Goal: Task Accomplishment & Management: Manage account settings

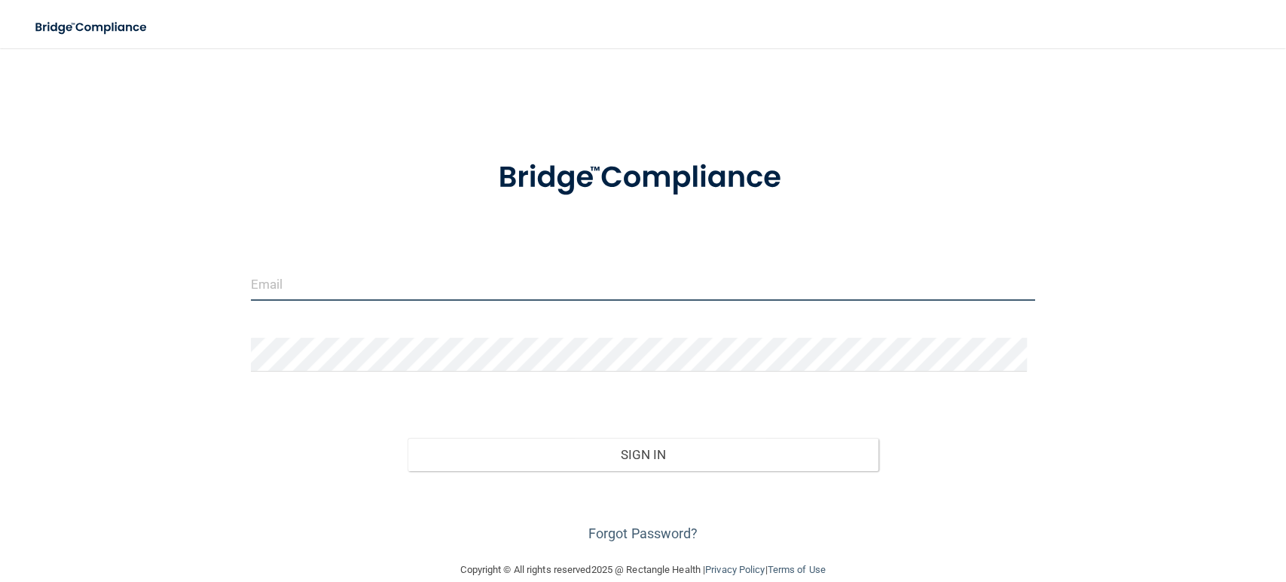
click at [588, 278] on input "email" at bounding box center [643, 284] width 784 height 34
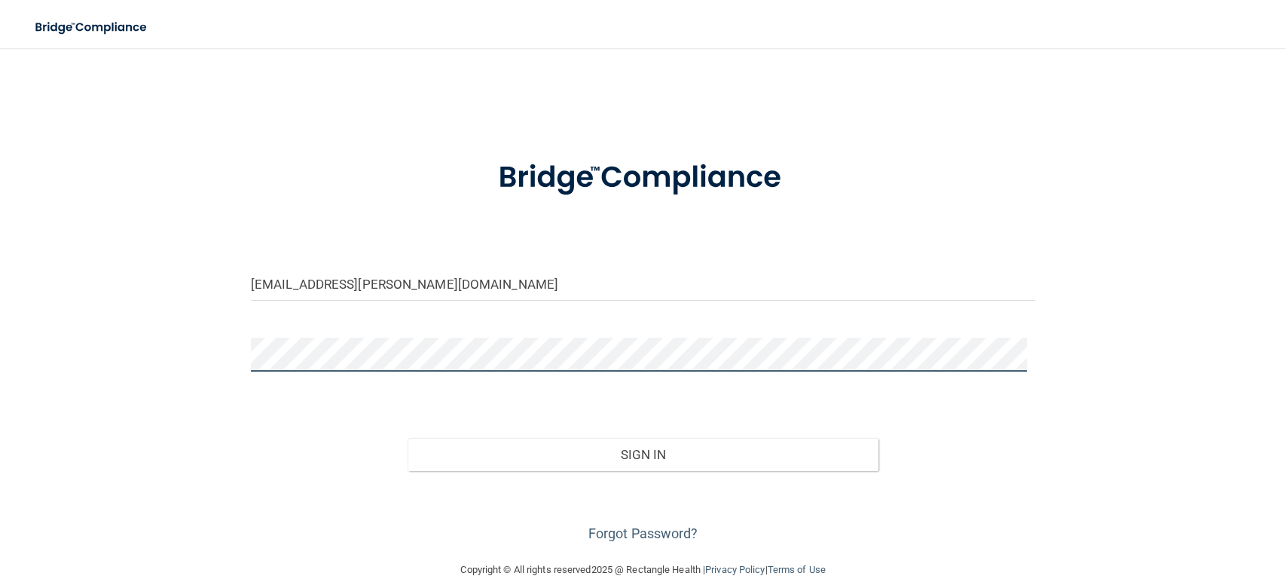
click at [408, 438] on button "Sign In" at bounding box center [643, 454] width 471 height 33
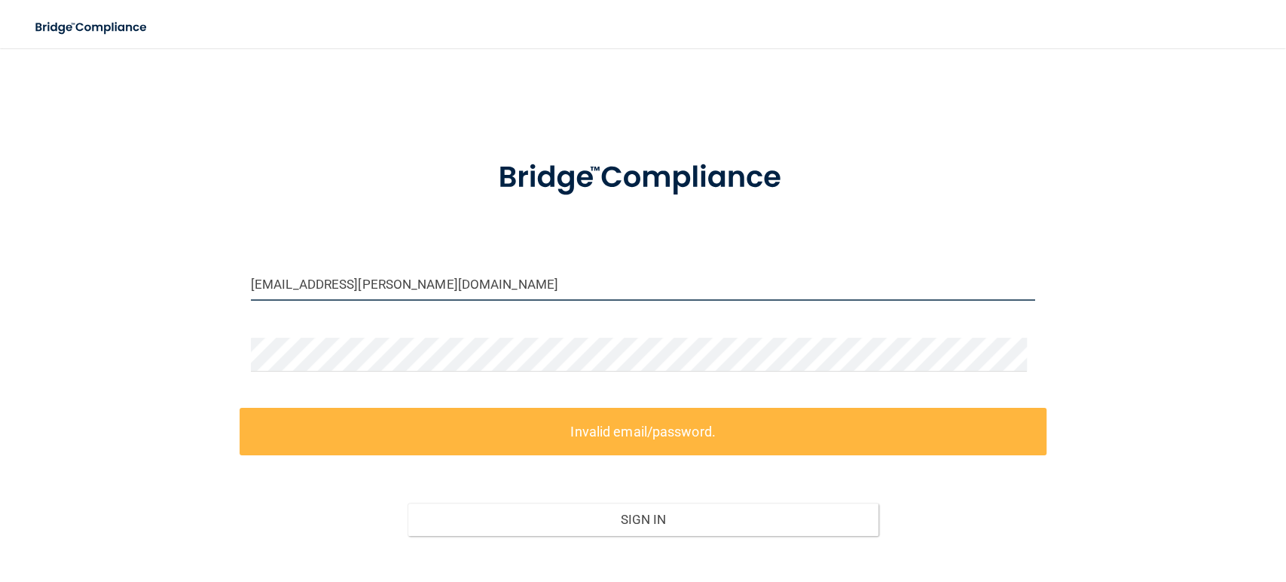
click at [588, 278] on input "[EMAIL_ADDRESS][PERSON_NAME][DOMAIN_NAME]" at bounding box center [643, 284] width 784 height 34
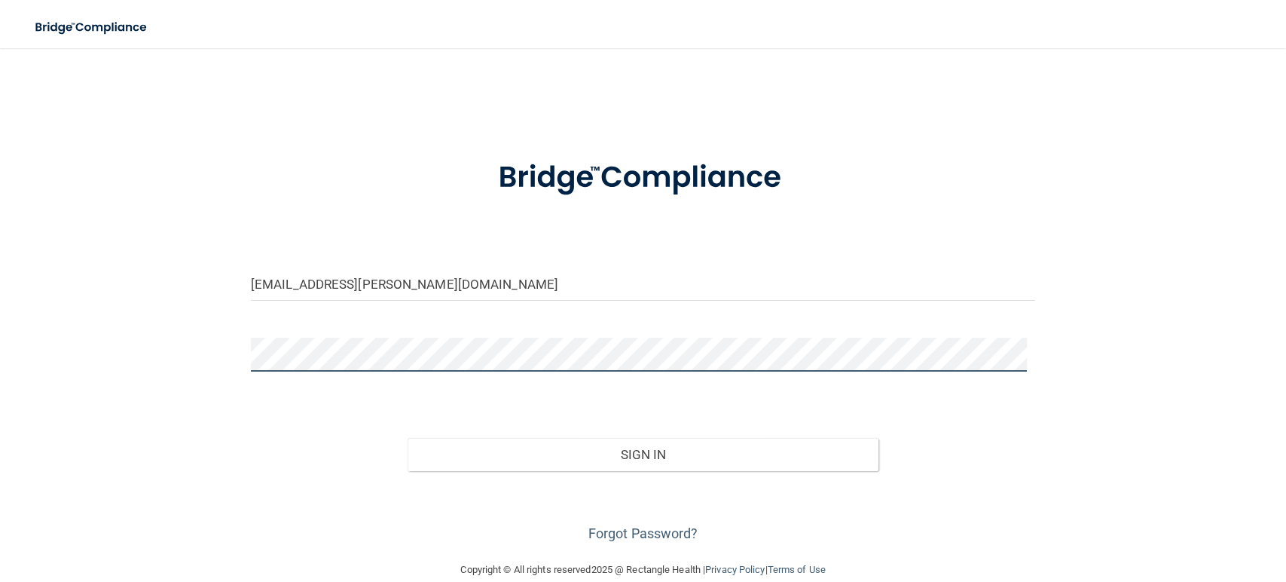
click at [408, 438] on button "Sign In" at bounding box center [643, 454] width 471 height 33
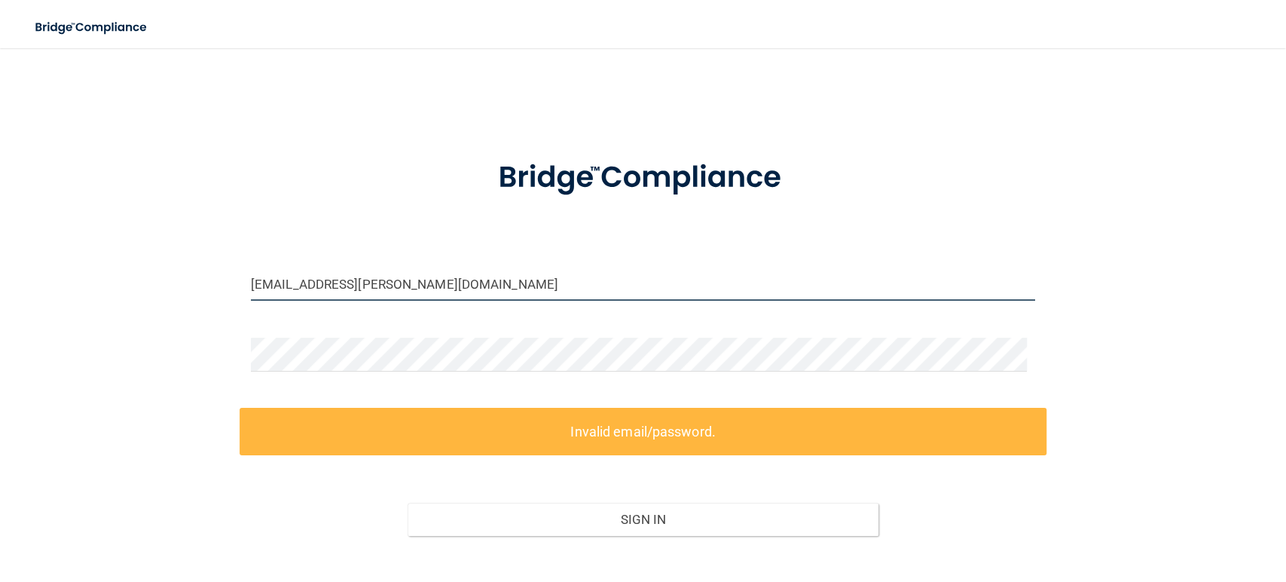
click at [414, 294] on input "[EMAIL_ADDRESS][PERSON_NAME][DOMAIN_NAME]" at bounding box center [643, 284] width 784 height 34
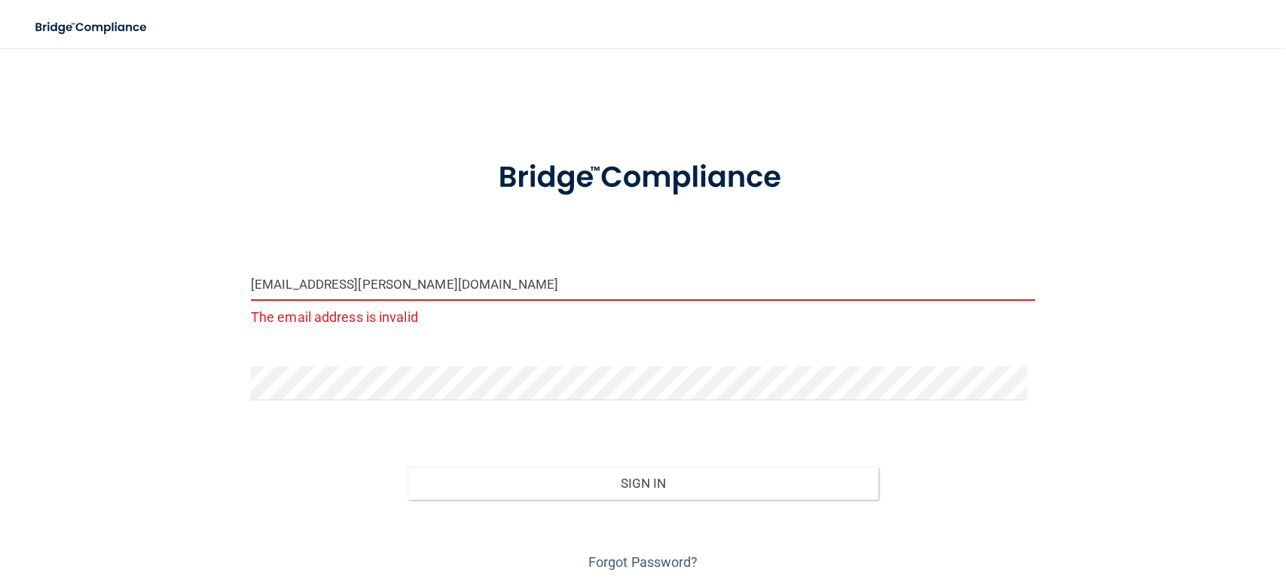
type input "[EMAIL_ADDRESS][PERSON_NAME][DOMAIN_NAME]"
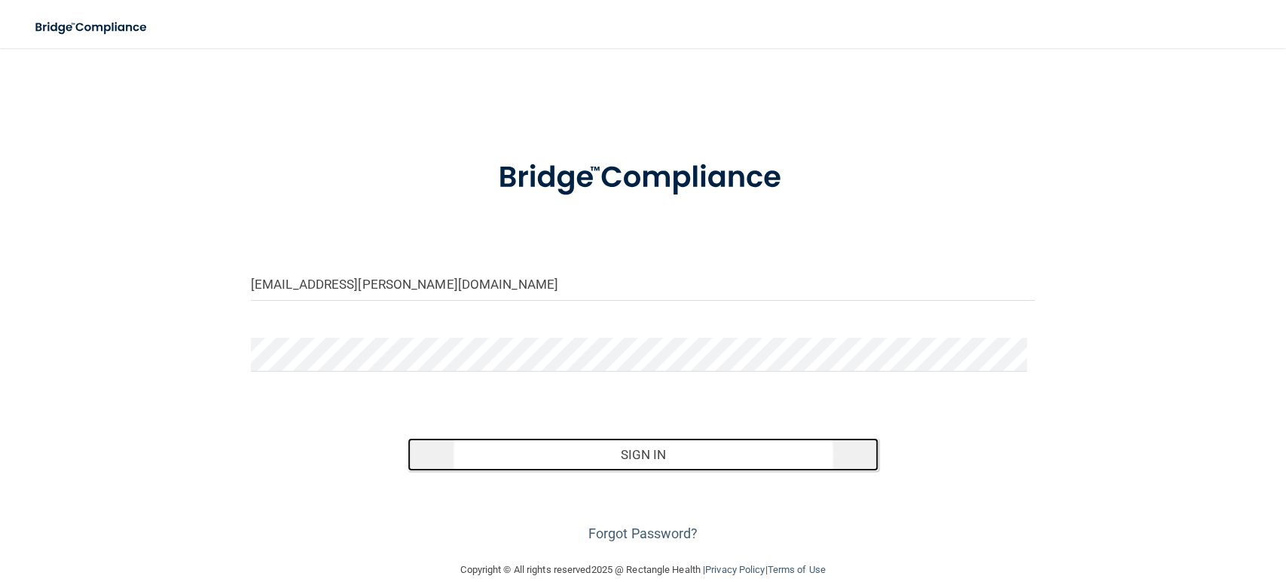
click at [552, 445] on button "Sign In" at bounding box center [643, 454] width 471 height 33
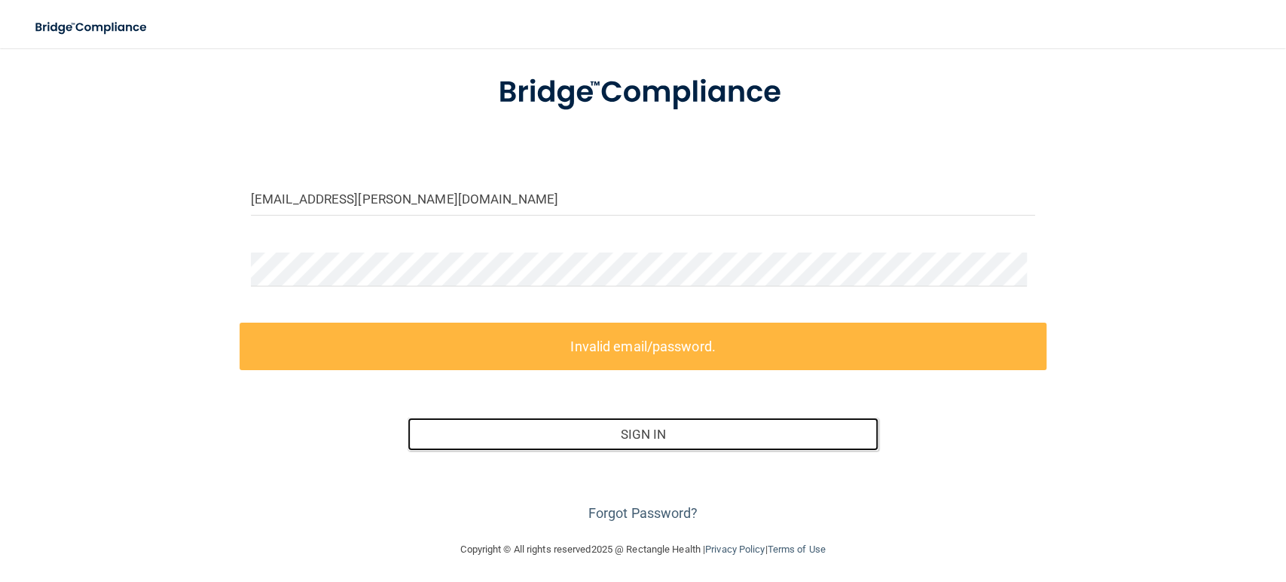
scroll to position [89, 0]
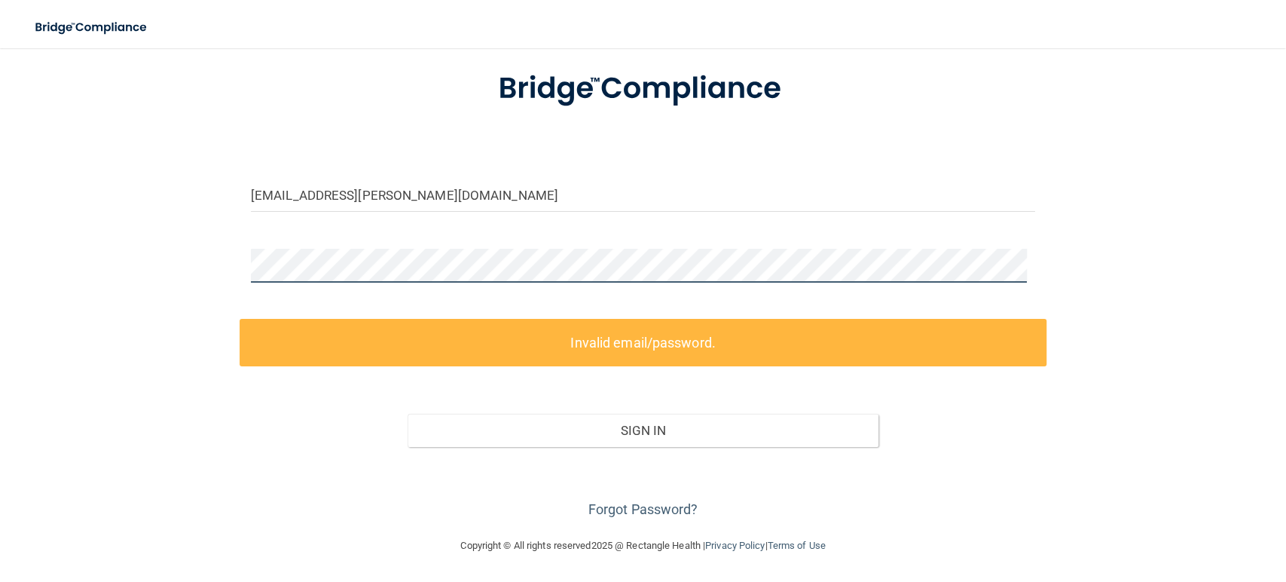
click at [231, 264] on div "[EMAIL_ADDRESS][PERSON_NAME][DOMAIN_NAME] Invalid email/password. You don't hav…" at bounding box center [643, 247] width 1226 height 547
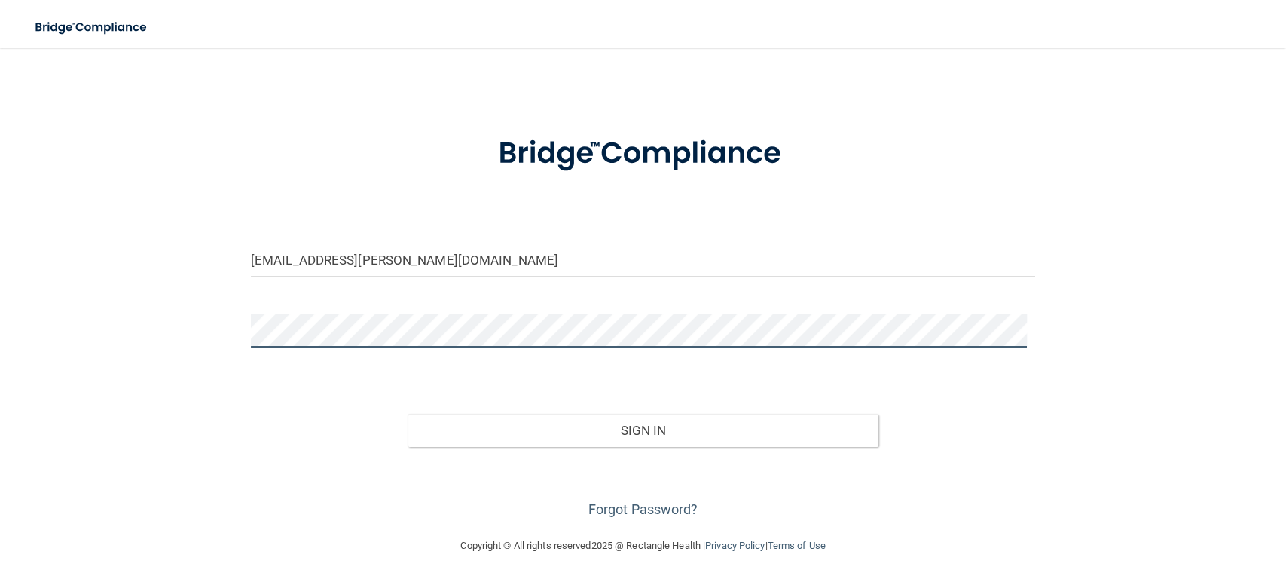
scroll to position [24, 0]
click at [408, 414] on button "Sign In" at bounding box center [643, 430] width 471 height 33
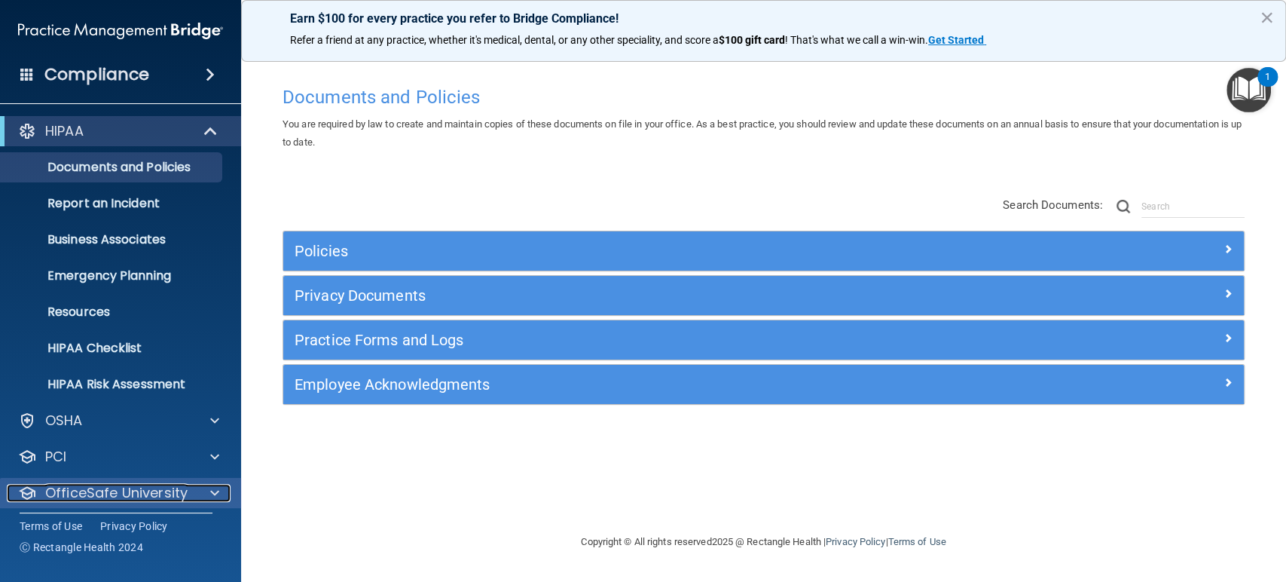
click at [217, 487] on span at bounding box center [214, 493] width 9 height 18
click at [211, 499] on span at bounding box center [214, 493] width 9 height 18
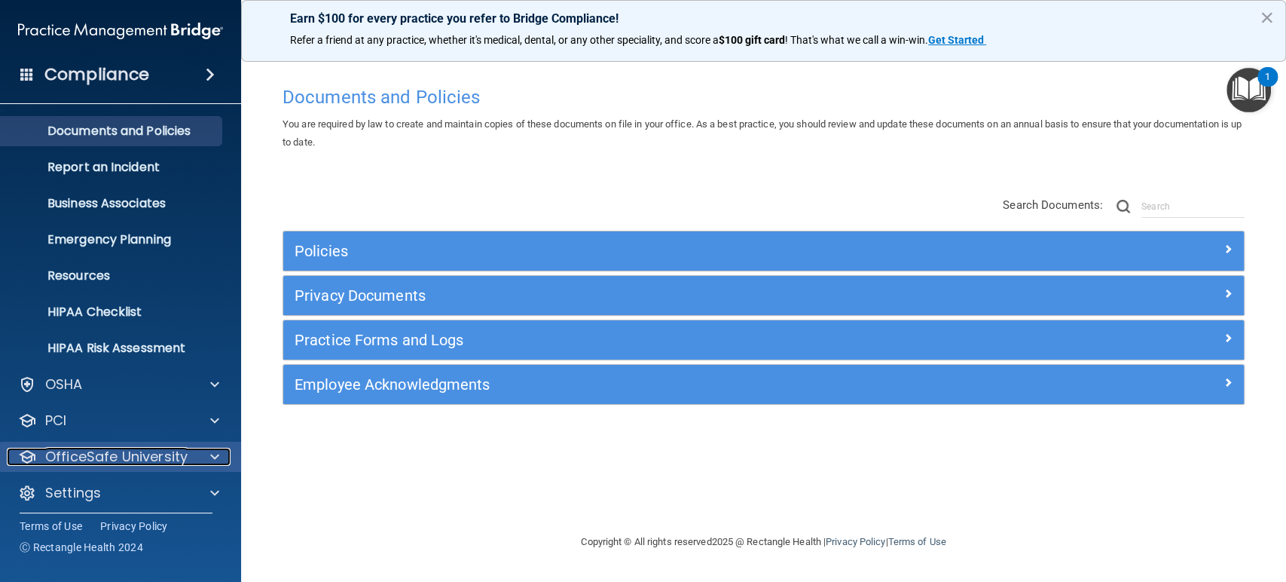
scroll to position [43, 0]
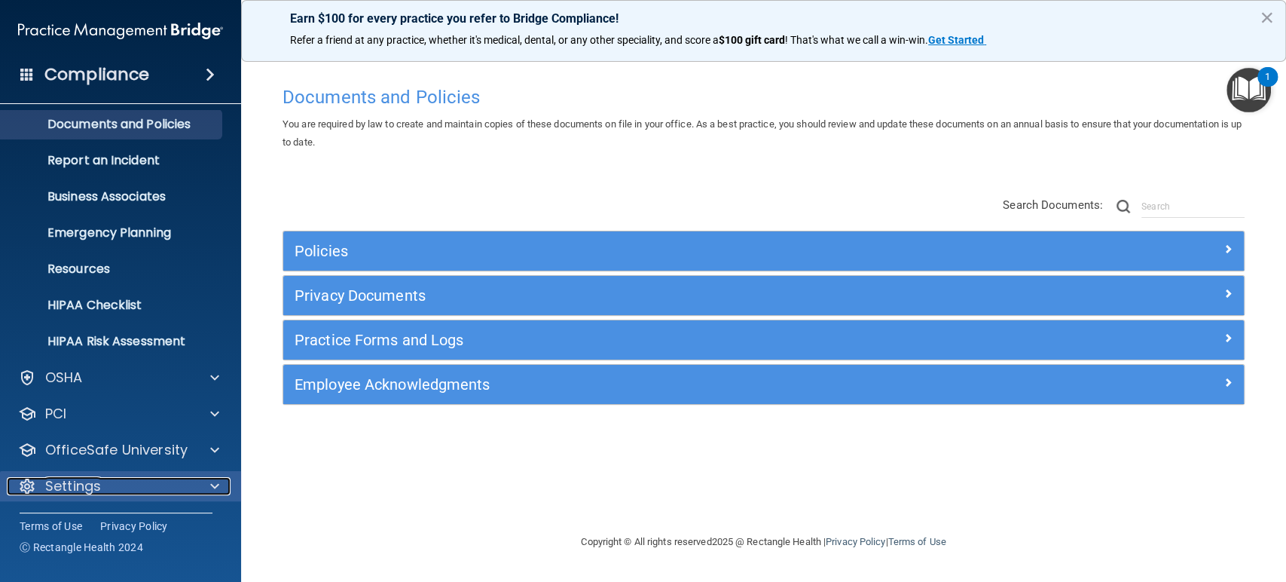
click at [84, 487] on p "Settings" at bounding box center [73, 486] width 56 height 18
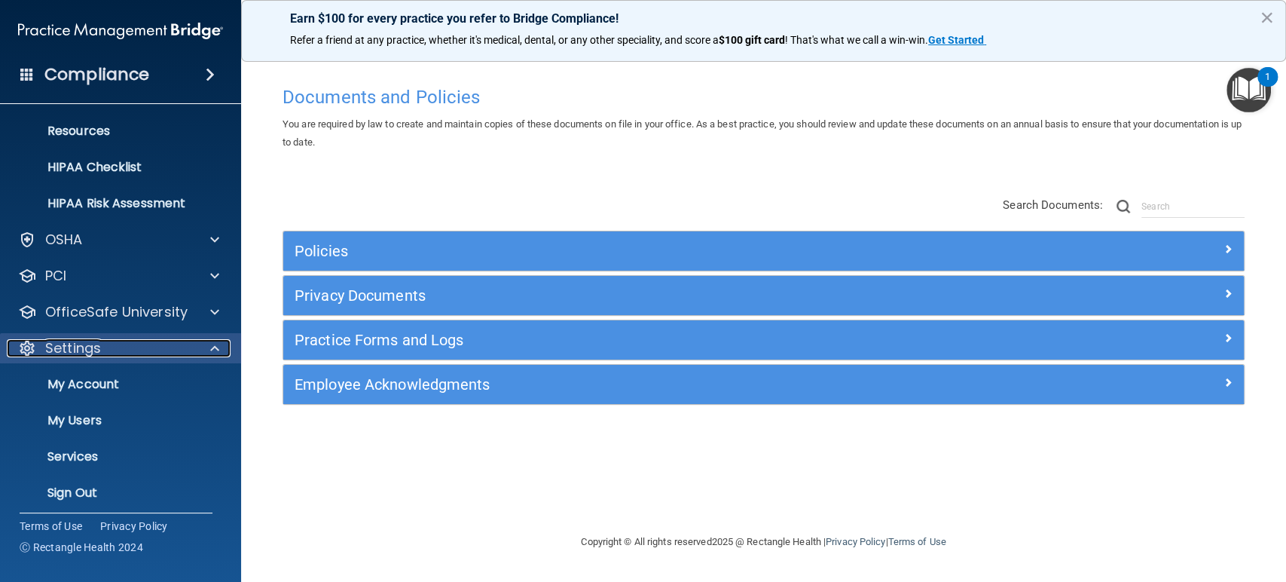
scroll to position [187, 0]
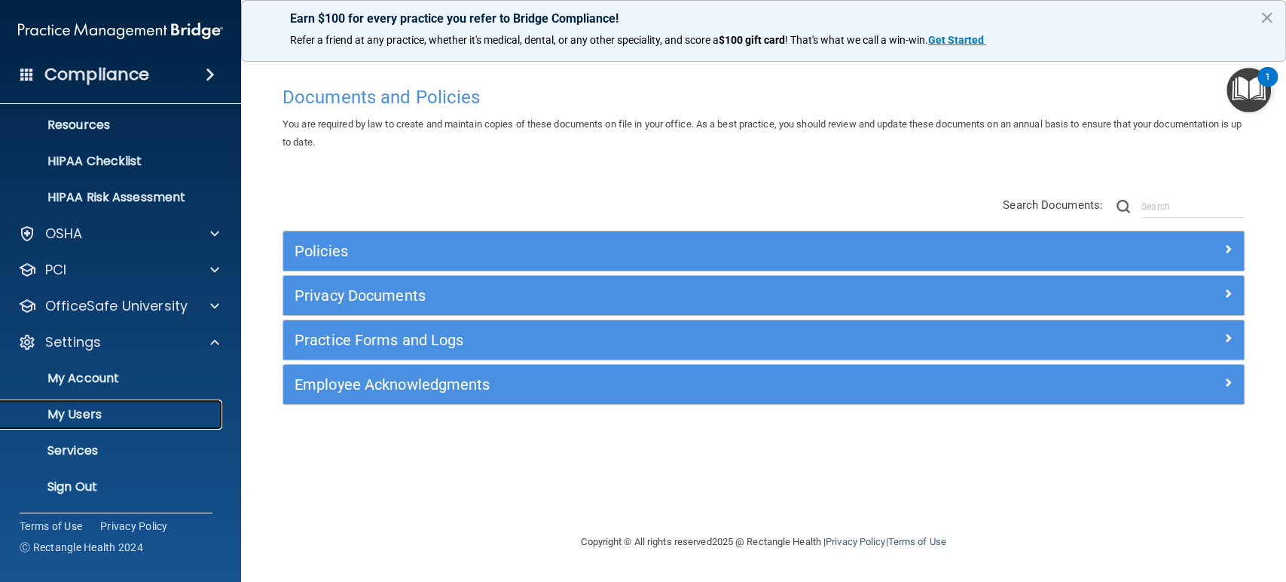
click at [112, 411] on p "My Users" at bounding box center [113, 414] width 206 height 15
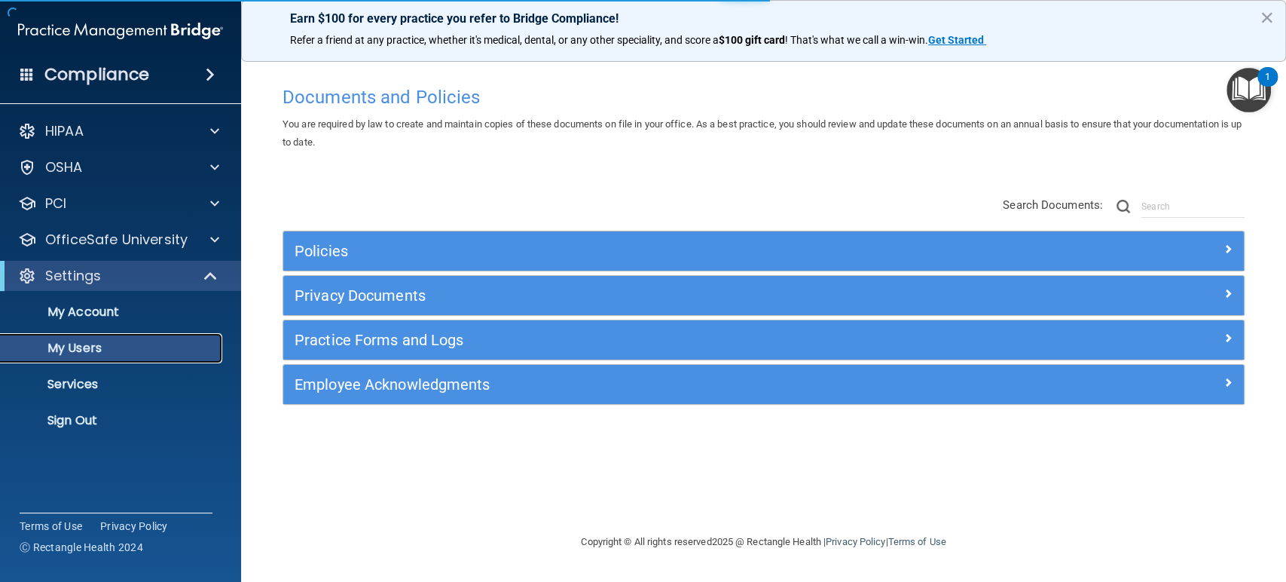
select select "20"
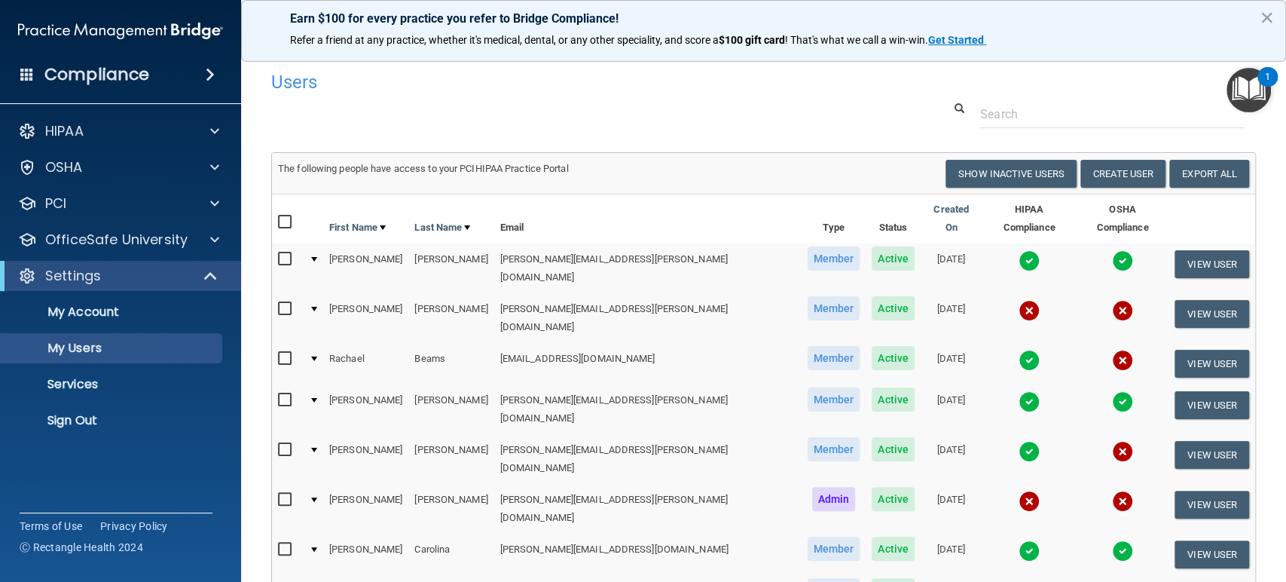
click at [338, 222] on th "First Name" at bounding box center [365, 218] width 85 height 49
click at [355, 218] on link "First Name" at bounding box center [357, 227] width 57 height 18
select select "20"
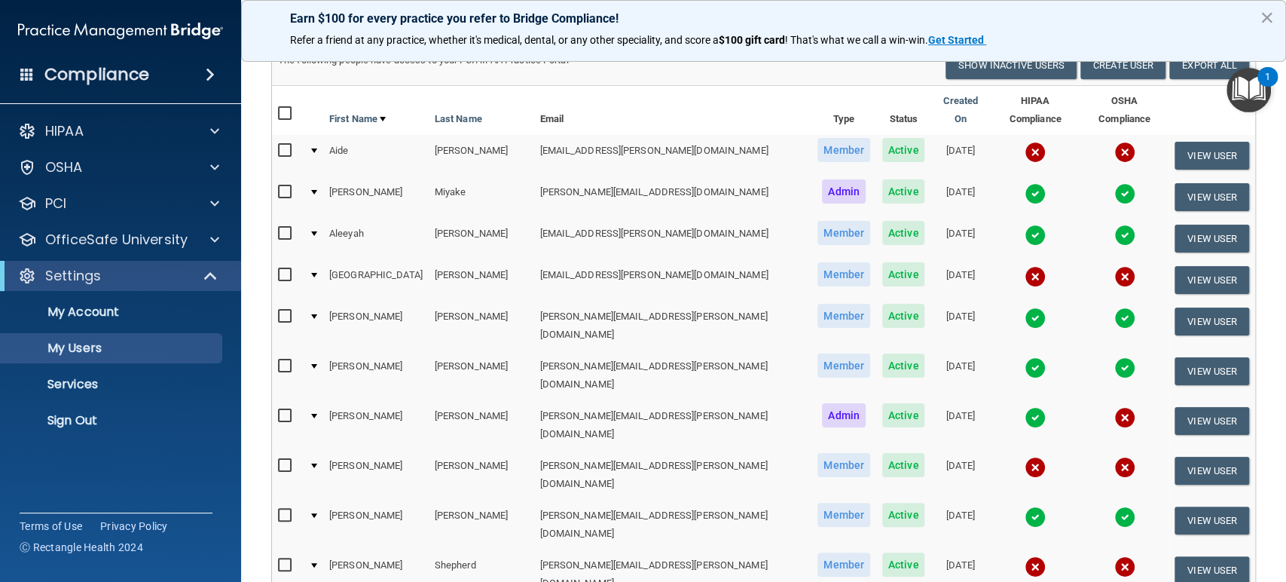
scroll to position [137, 0]
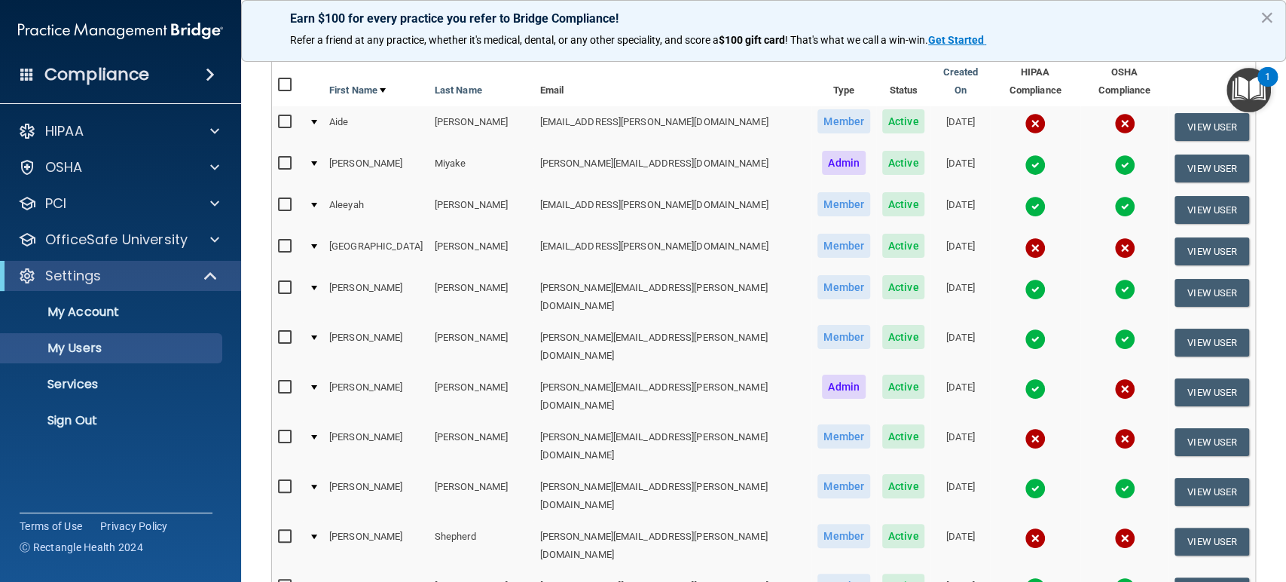
click at [286, 530] on input "checkbox" at bounding box center [286, 536] width 17 height 12
checkbox input "true"
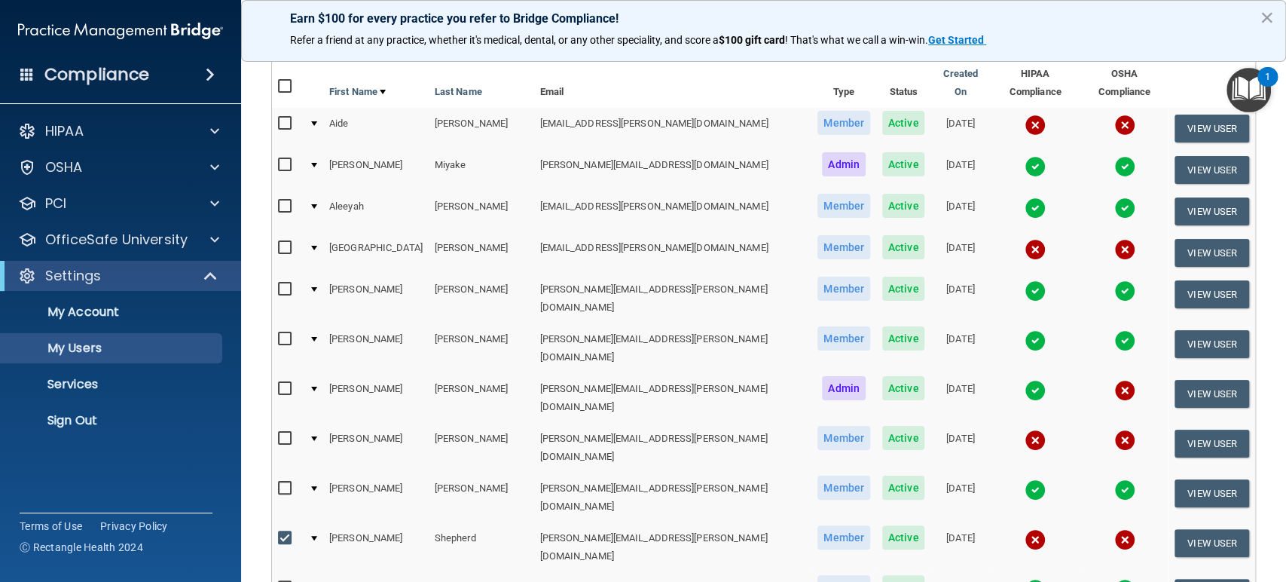
scroll to position [0, 0]
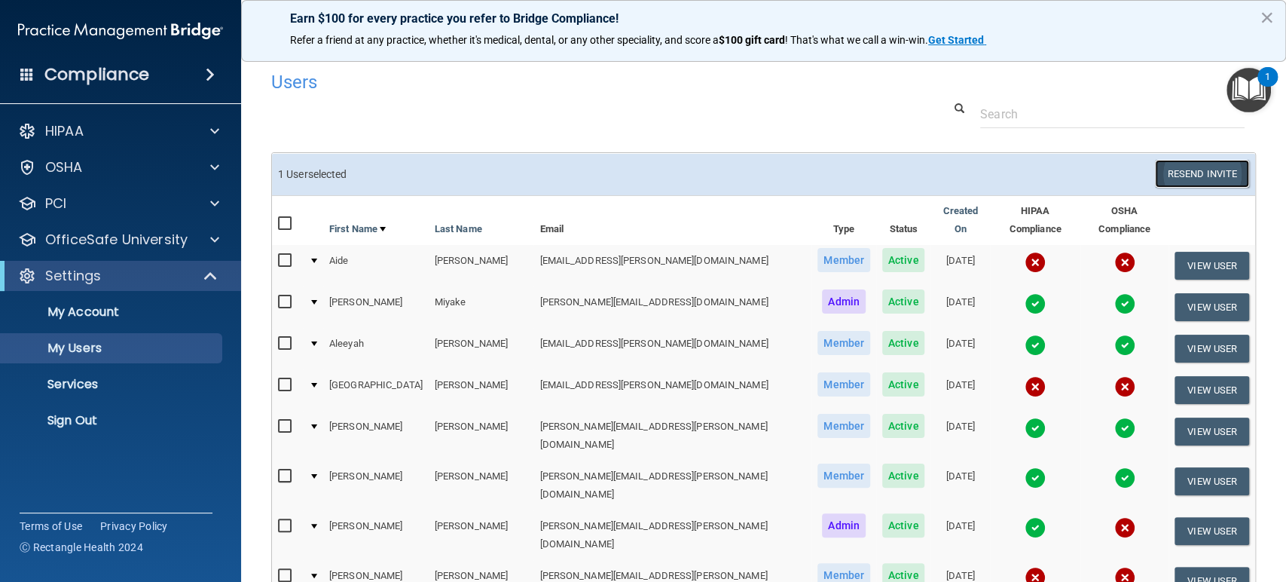
click at [1169, 173] on button "Resend Invite" at bounding box center [1202, 174] width 94 height 28
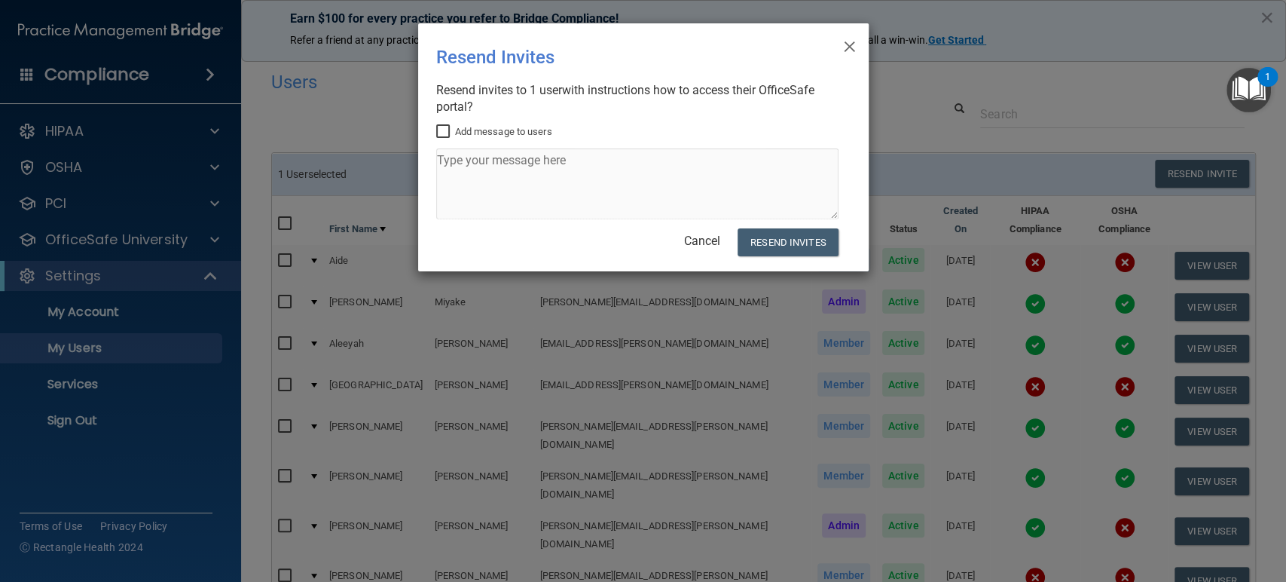
click at [447, 131] on input "Add message to users" at bounding box center [444, 132] width 17 height 12
checkbox input "true"
click at [512, 155] on textarea at bounding box center [637, 183] width 402 height 71
type textarea "Hi, [PERSON_NAME], here ya go!"
click at [785, 234] on button "Resend Invites" at bounding box center [788, 242] width 100 height 28
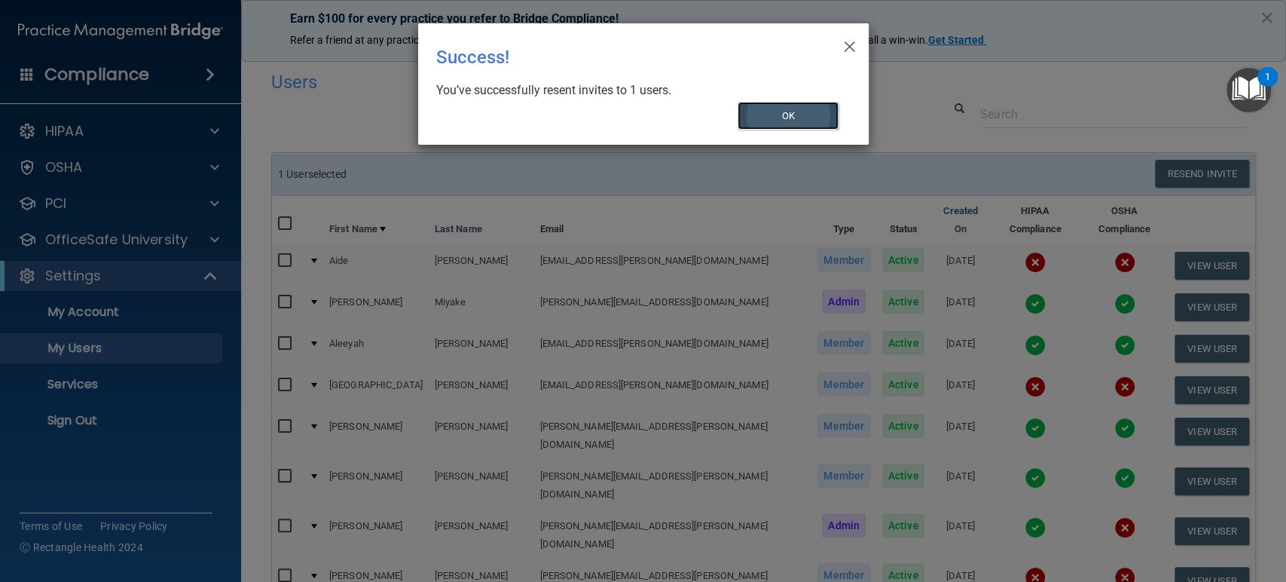
click at [790, 106] on button "OK" at bounding box center [788, 116] width 101 height 28
